Goal: Transaction & Acquisition: Purchase product/service

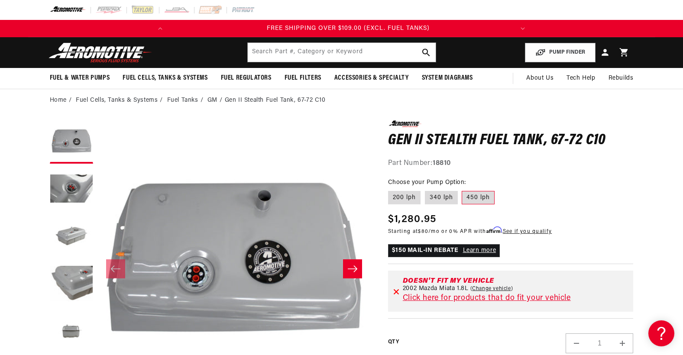
scroll to position [0, 343]
click at [193, 98] on link "Fuel Tanks" at bounding box center [182, 101] width 31 height 10
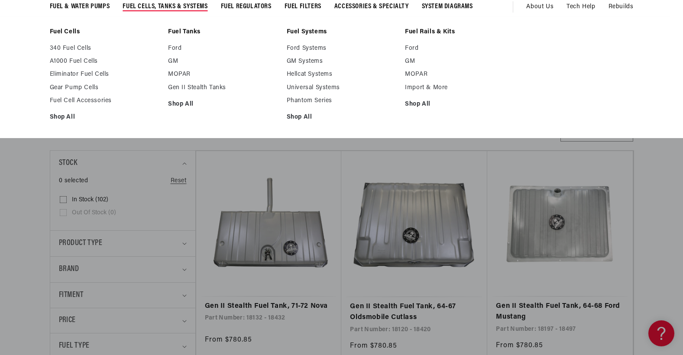
scroll to position [217, 0]
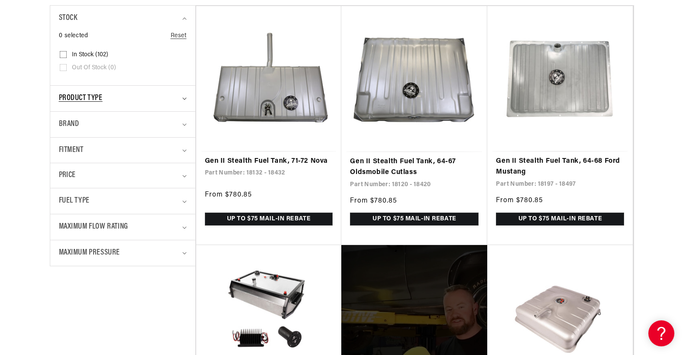
click at [106, 97] on div "Product type" at bounding box center [119, 98] width 120 height 13
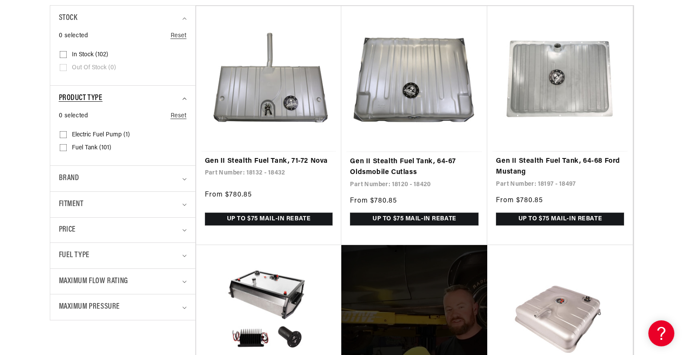
click at [106, 97] on div "Product type" at bounding box center [119, 98] width 120 height 13
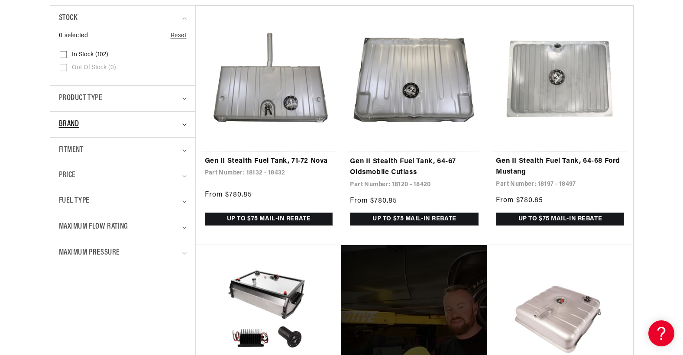
scroll to position [0, 0]
click at [98, 120] on div "Brand" at bounding box center [119, 124] width 120 height 13
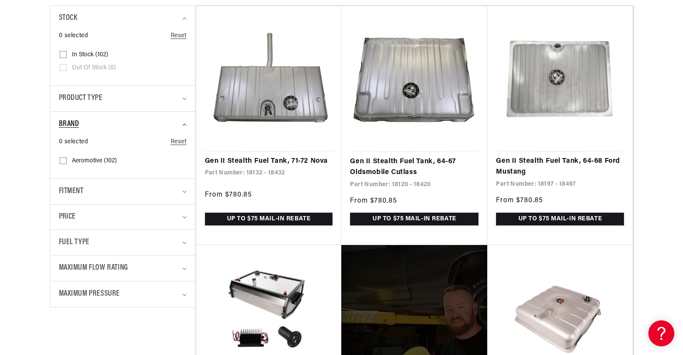
click at [98, 120] on div "Brand" at bounding box center [119, 124] width 120 height 13
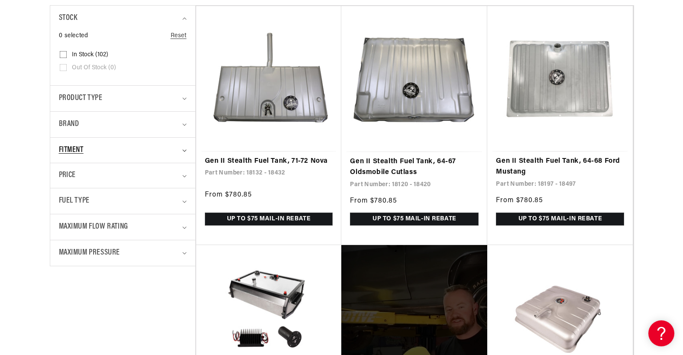
click at [82, 147] on span "Fitment" at bounding box center [71, 150] width 25 height 13
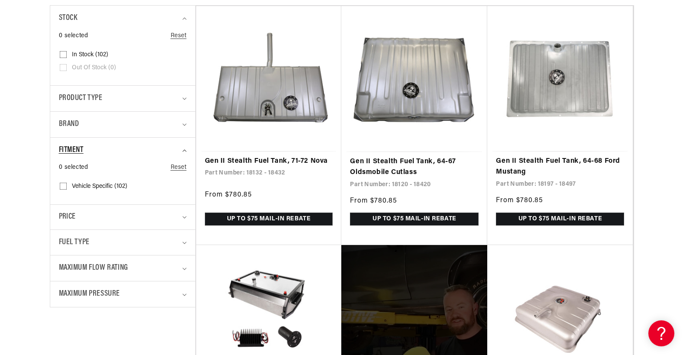
click at [82, 147] on span "Fitment" at bounding box center [71, 150] width 25 height 13
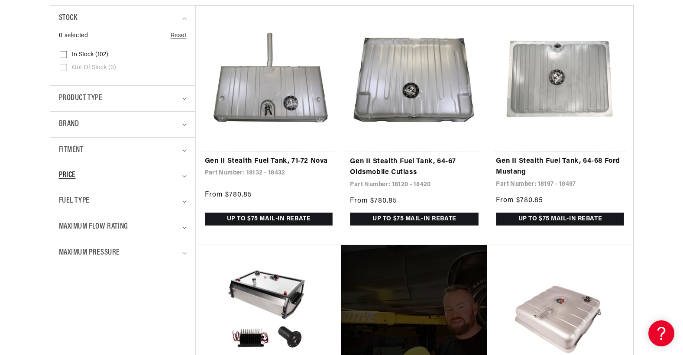
click at [81, 176] on div "Price" at bounding box center [119, 176] width 120 height 12
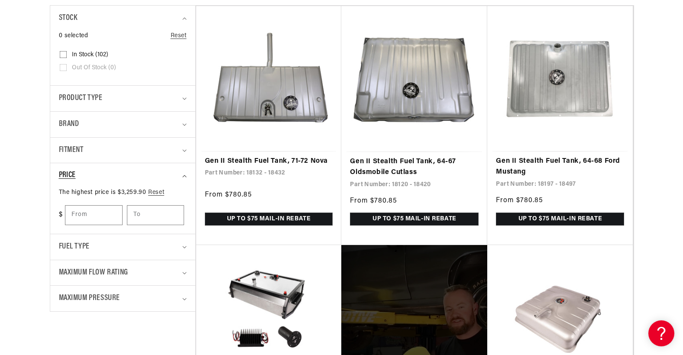
click at [81, 176] on div "Price" at bounding box center [119, 176] width 120 height 12
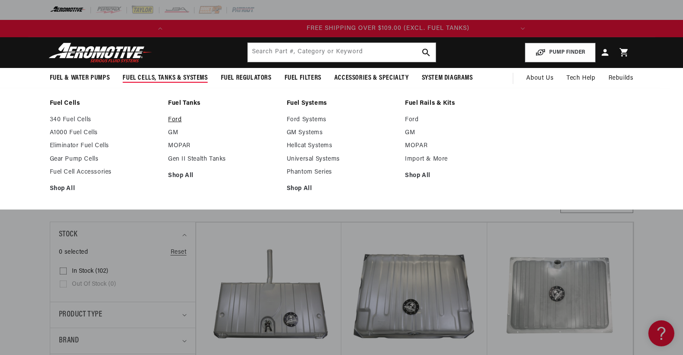
scroll to position [0, 33]
click at [176, 119] on link "Ford" at bounding box center [223, 120] width 110 height 8
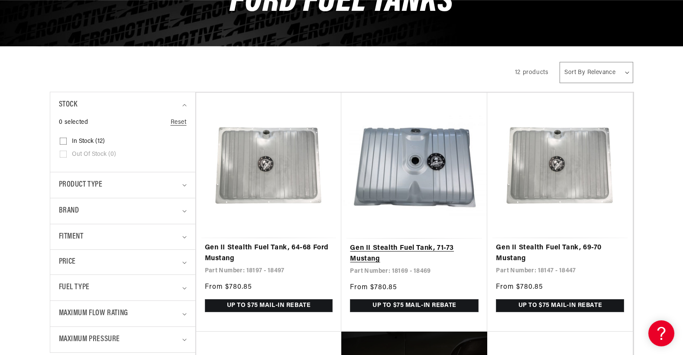
scroll to position [0, 343]
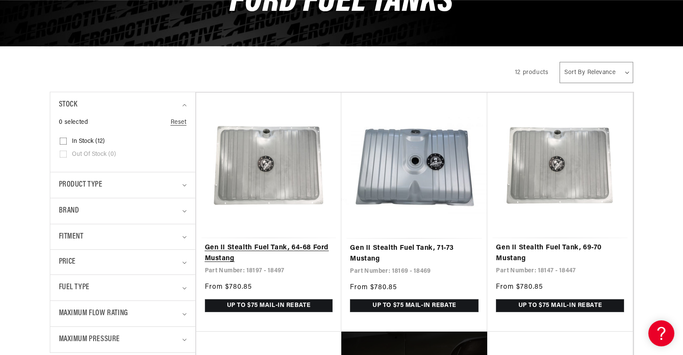
click at [276, 243] on link "Gen II Stealth Fuel Tank, 64-68 Ford Mustang" at bounding box center [269, 254] width 128 height 22
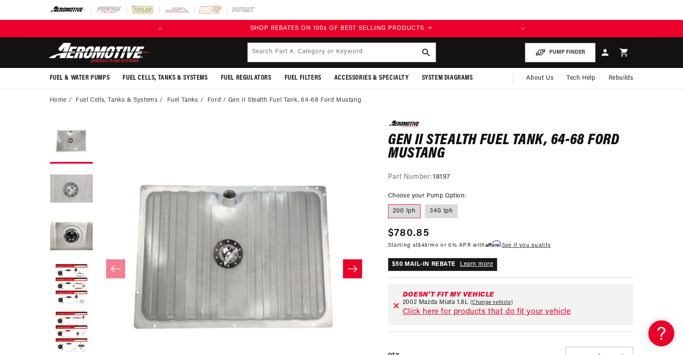
click at [60, 188] on button "Load image 2 in gallery view" at bounding box center [71, 189] width 43 height 43
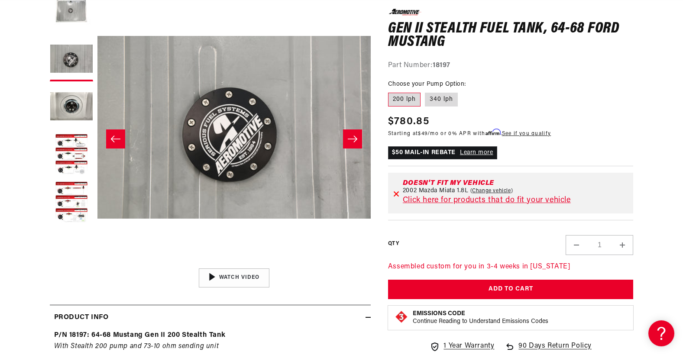
click at [353, 132] on button "Slide right" at bounding box center [352, 139] width 19 height 19
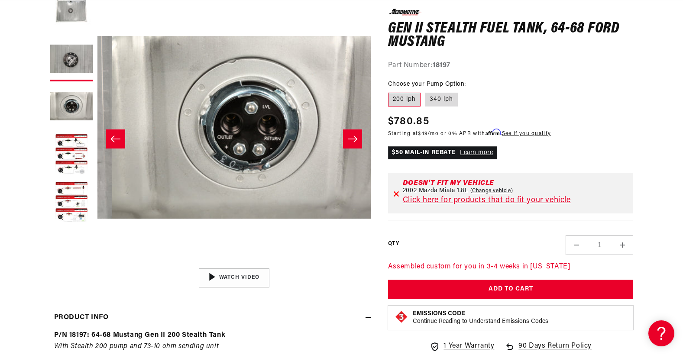
scroll to position [0, 547]
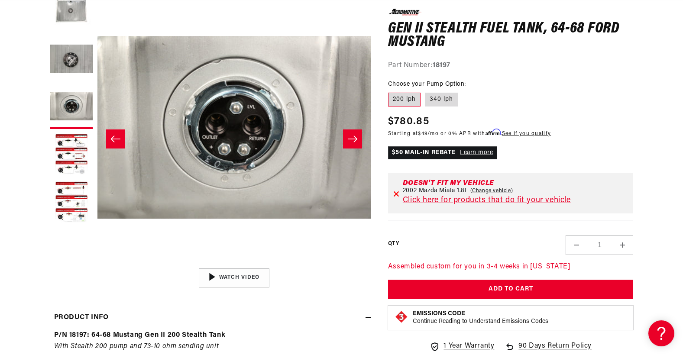
click at [353, 132] on button "Slide right" at bounding box center [352, 139] width 19 height 19
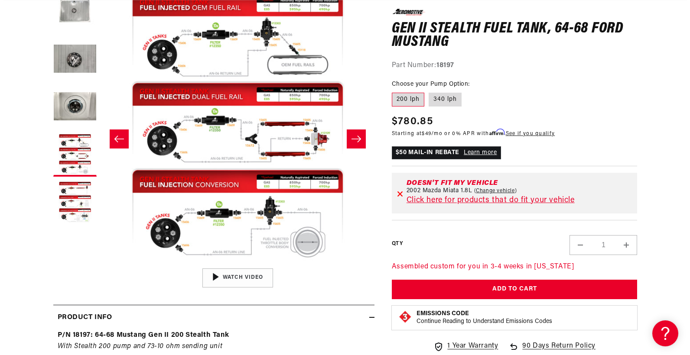
scroll to position [0, 343]
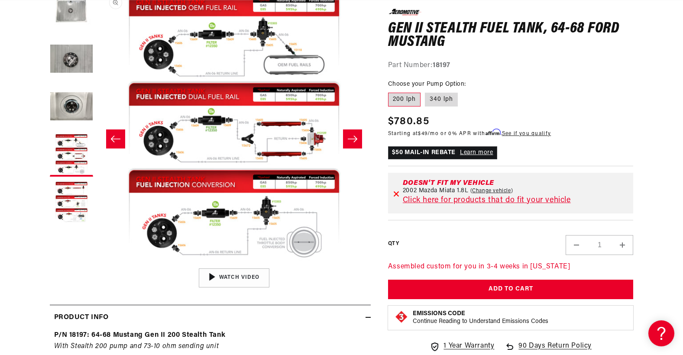
click at [97, 264] on button "Open media 4 in modal" at bounding box center [97, 264] width 0 height 0
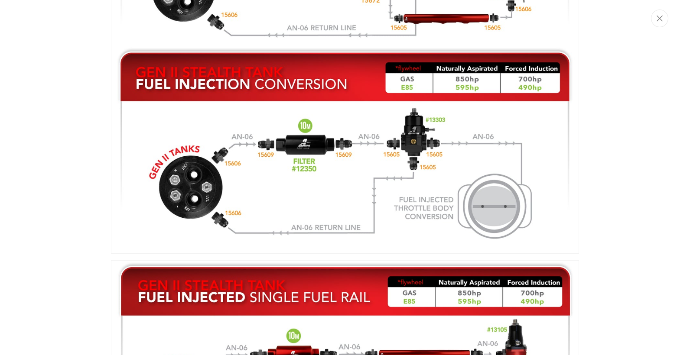
scroll to position [0, 0]
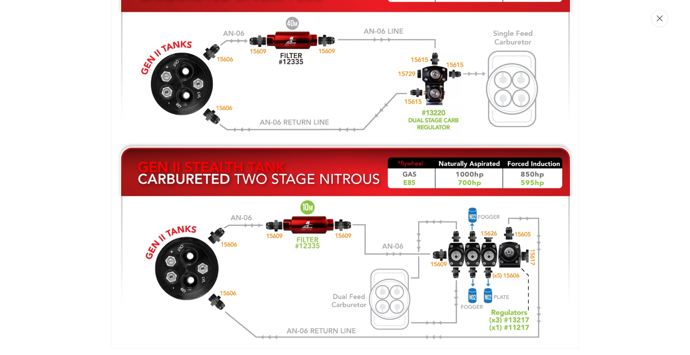
click at [661, 24] on button "Close" at bounding box center [659, 19] width 17 height 18
